Goal: Information Seeking & Learning: Learn about a topic

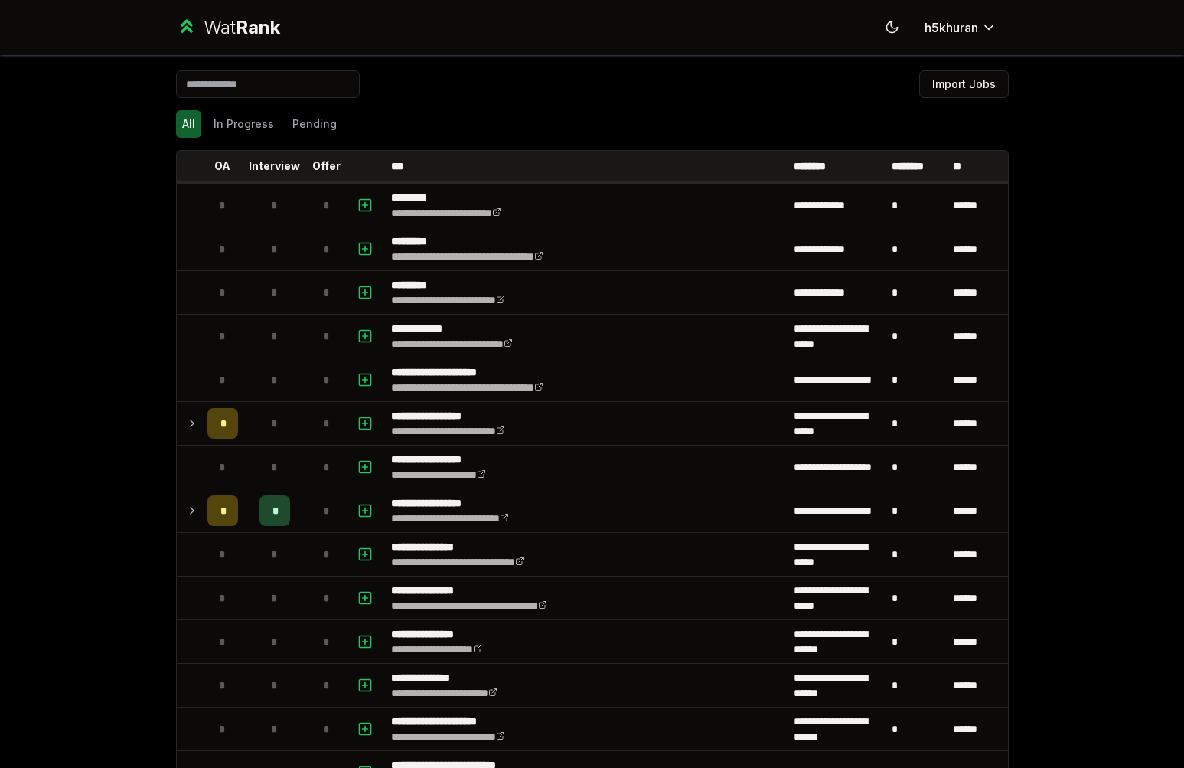
scroll to position [1782, 0]
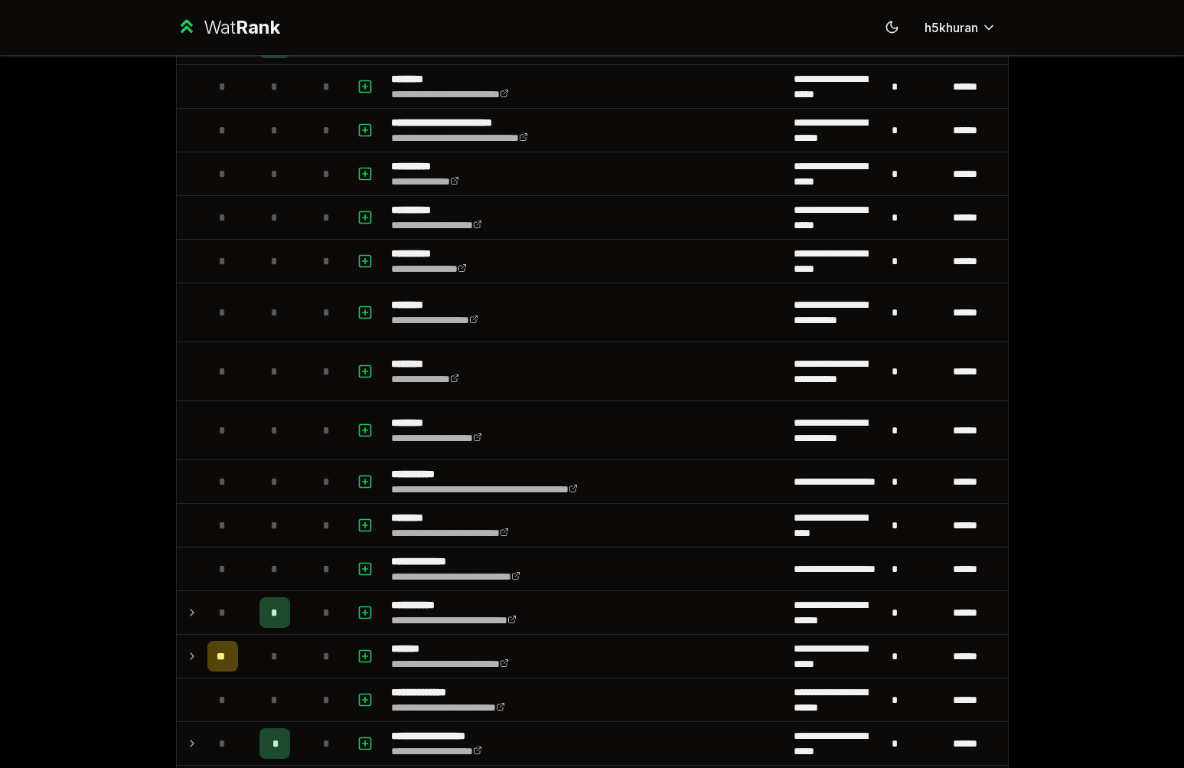
scroll to position [1754, 0]
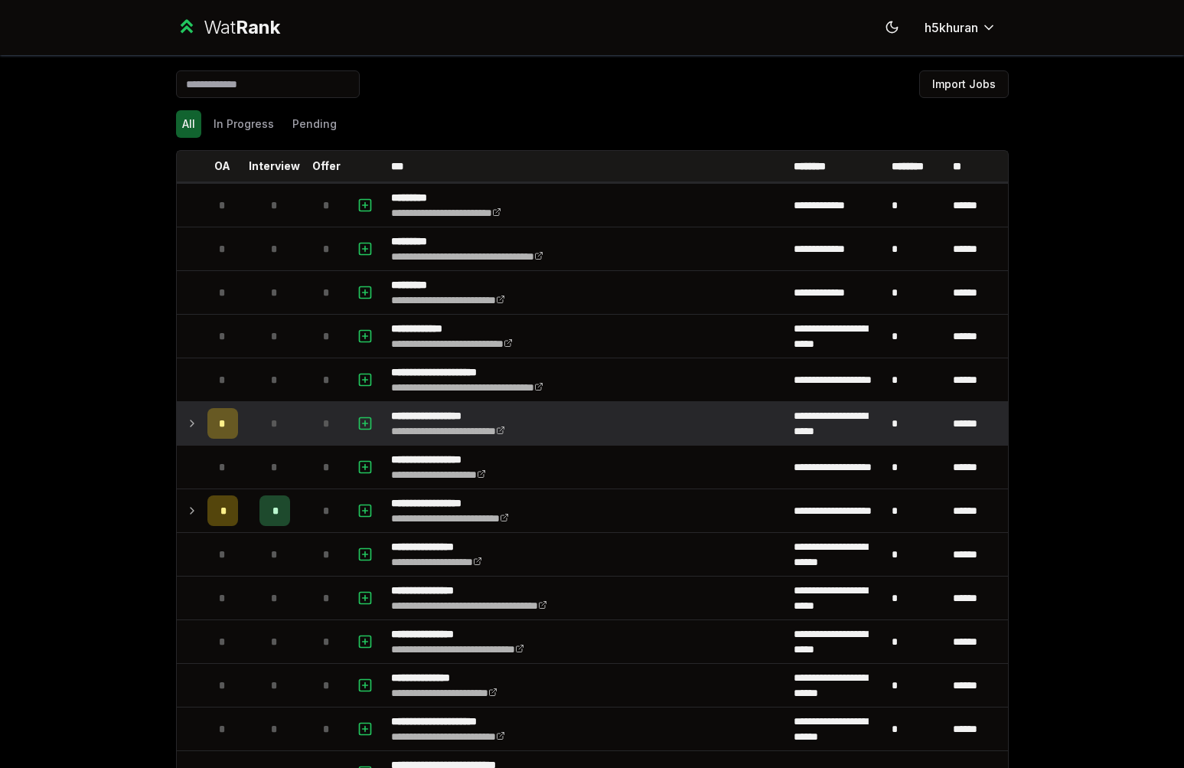
click at [246, 424] on td "*" at bounding box center [274, 423] width 61 height 43
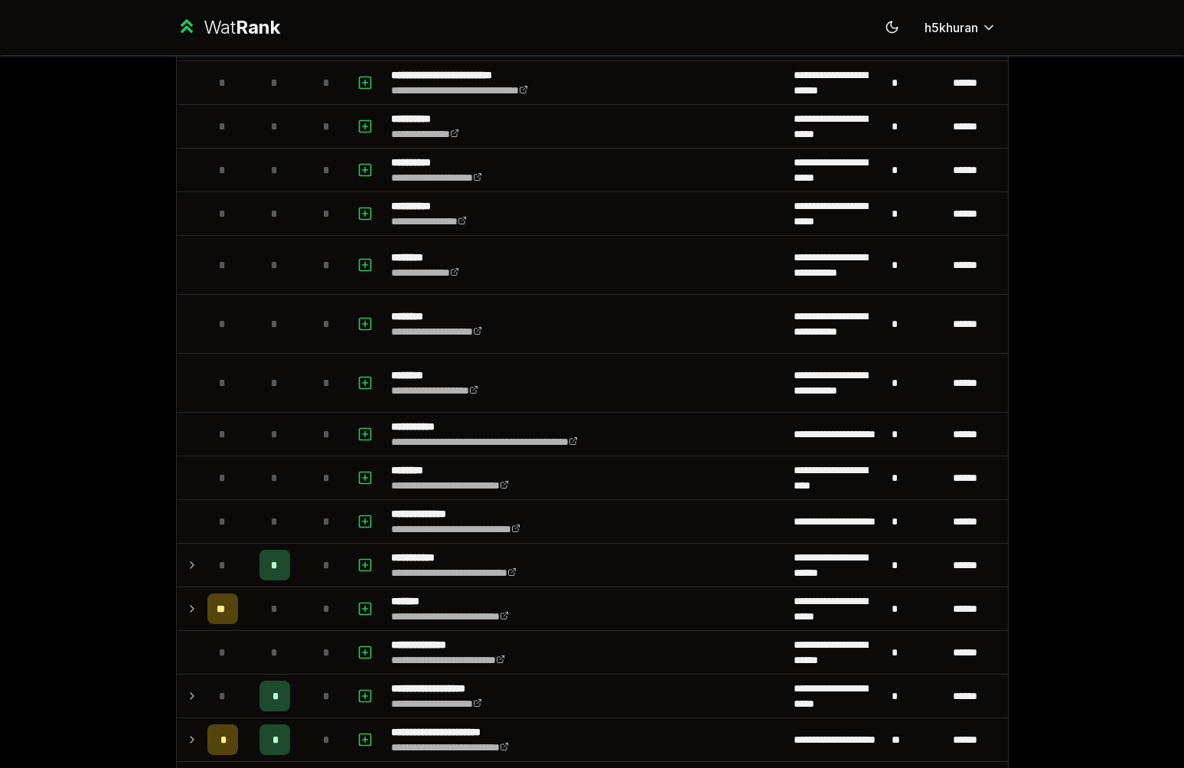
scroll to position [1265, 0]
